Goal: Transaction & Acquisition: Purchase product/service

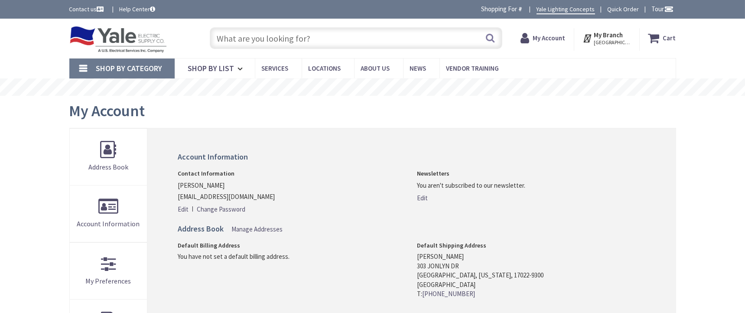
type input "[GEOGRAPHIC_DATA], [GEOGRAPHIC_DATA]"
click at [325, 42] on input "text" at bounding box center [356, 38] width 292 height 22
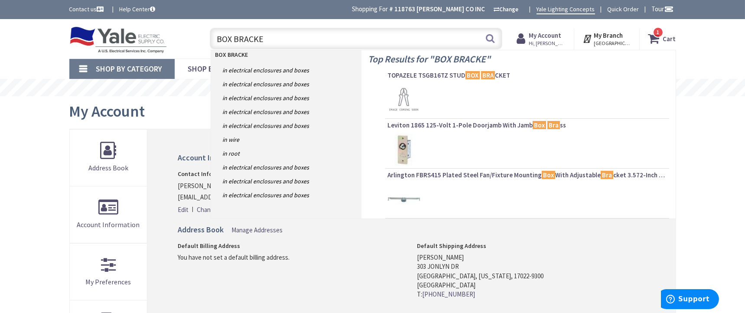
type input "BOX BRACKET"
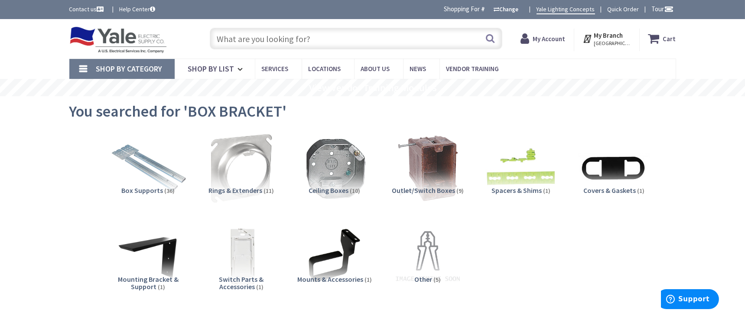
click at [146, 172] on img at bounding box center [148, 168] width 78 height 78
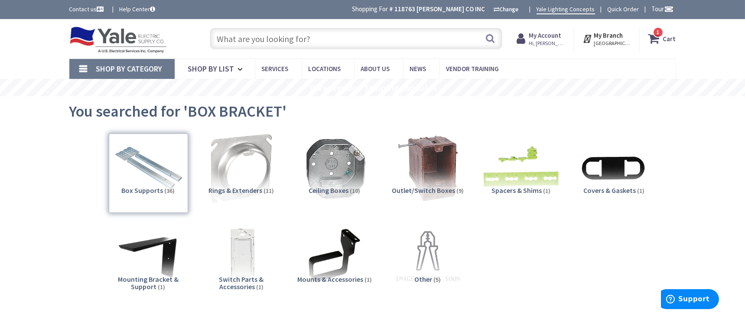
click at [533, 159] on img at bounding box center [520, 168] width 78 height 78
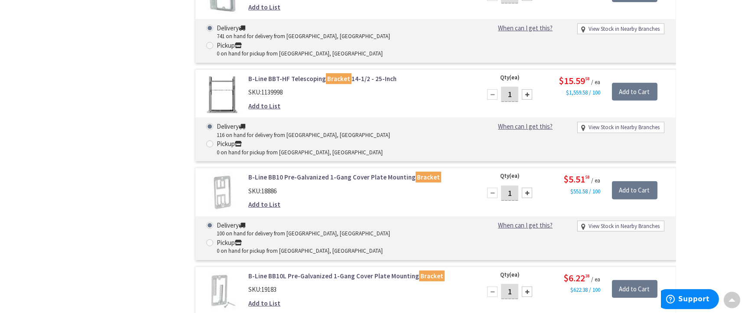
scroll to position [1154, 0]
